Goal: Information Seeking & Learning: Learn about a topic

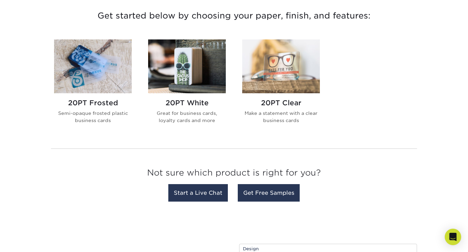
scroll to position [260, 0]
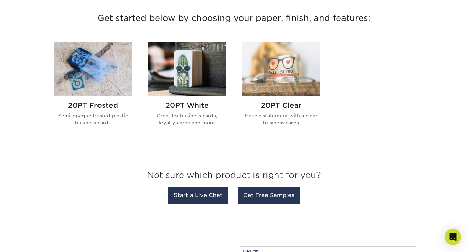
click at [276, 80] on img at bounding box center [281, 69] width 78 height 54
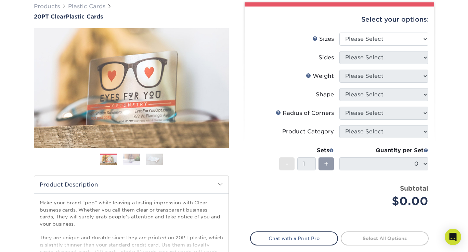
scroll to position [59, 0]
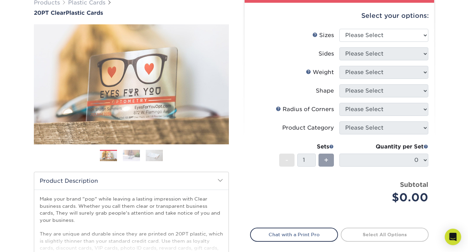
click at [136, 155] on img at bounding box center [131, 155] width 17 height 12
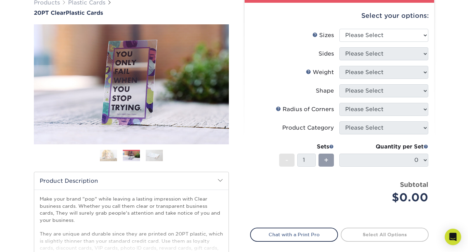
click at [157, 157] on img at bounding box center [154, 155] width 17 height 12
